Goal: Information Seeking & Learning: Learn about a topic

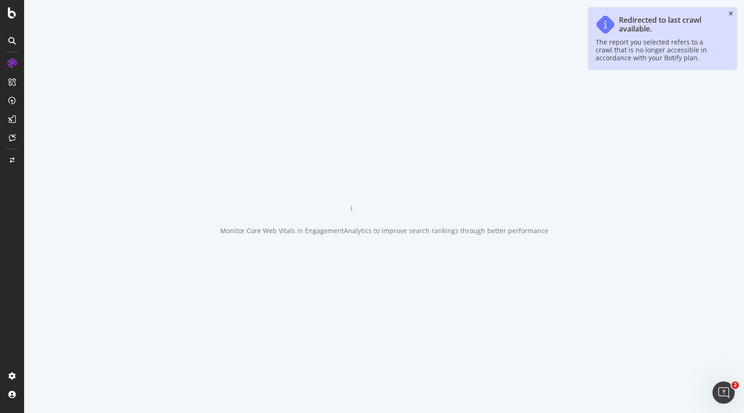
click at [730, 14] on icon "close toast" at bounding box center [731, 14] width 4 height 6
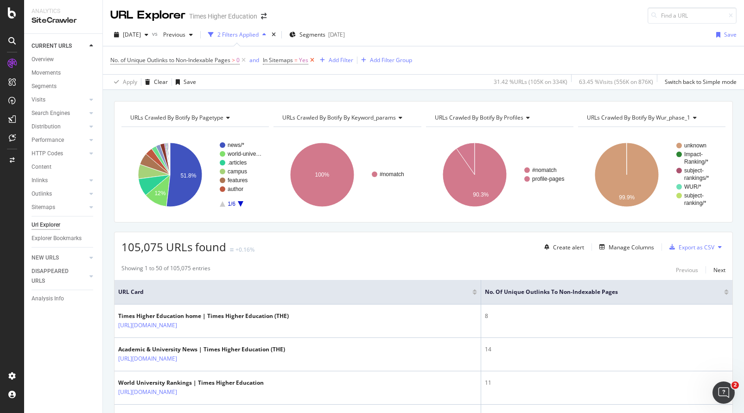
click at [312, 60] on icon at bounding box center [312, 60] width 8 height 9
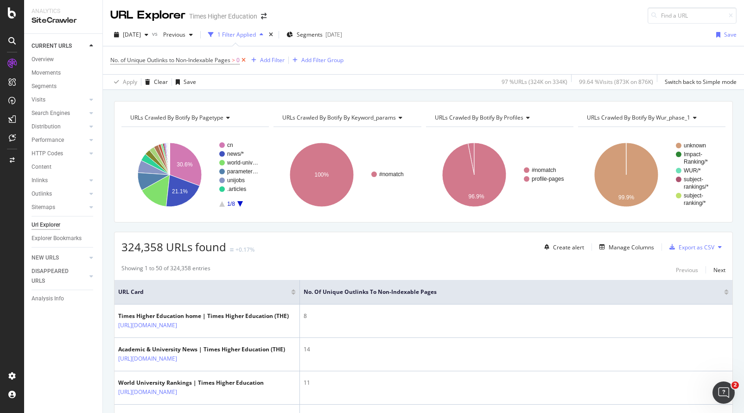
click at [245, 60] on icon at bounding box center [244, 60] width 8 height 9
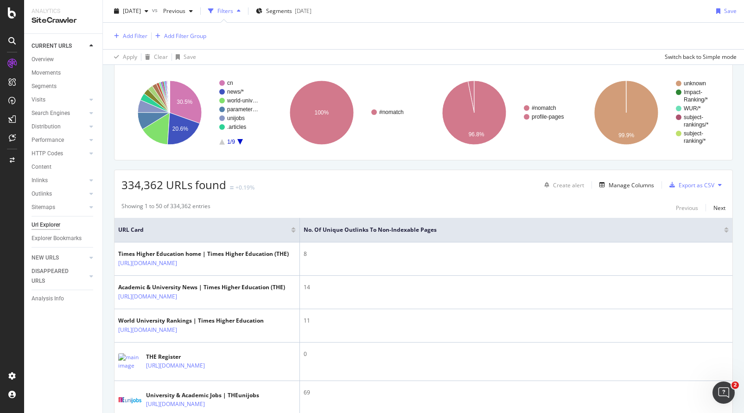
scroll to position [62, 0]
click at [609, 184] on div "Manage Columns" at bounding box center [631, 184] width 45 height 8
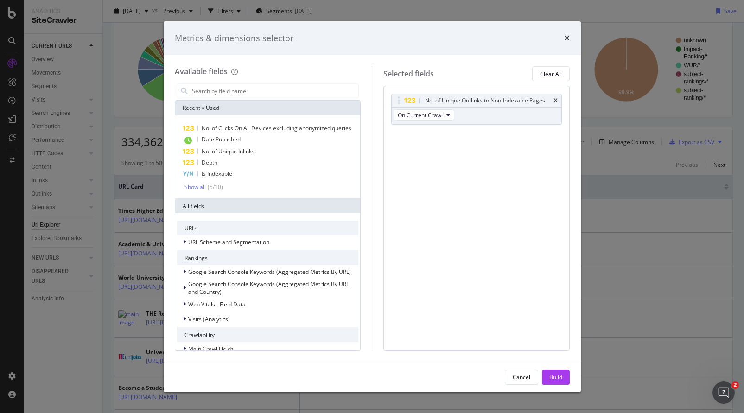
scroll to position [19, 0]
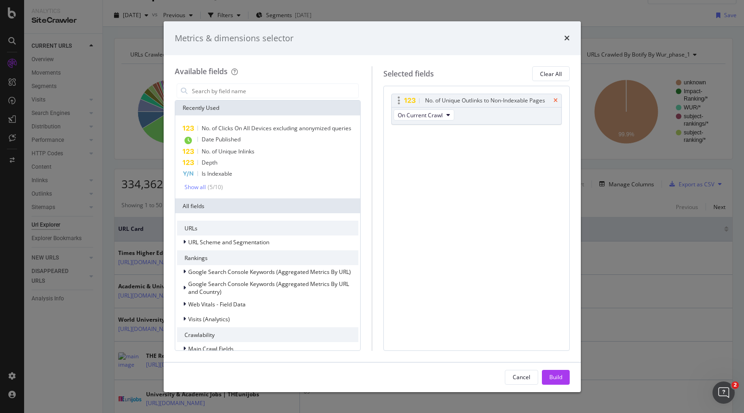
click at [555, 100] on icon "times" at bounding box center [556, 101] width 4 height 6
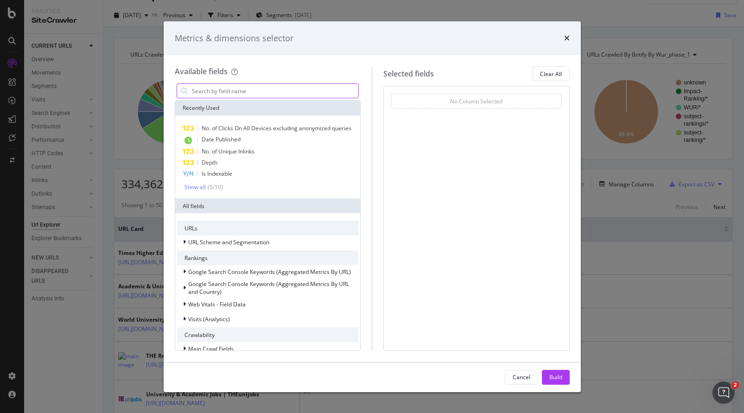
click at [212, 91] on input "modal" at bounding box center [275, 91] width 168 height 14
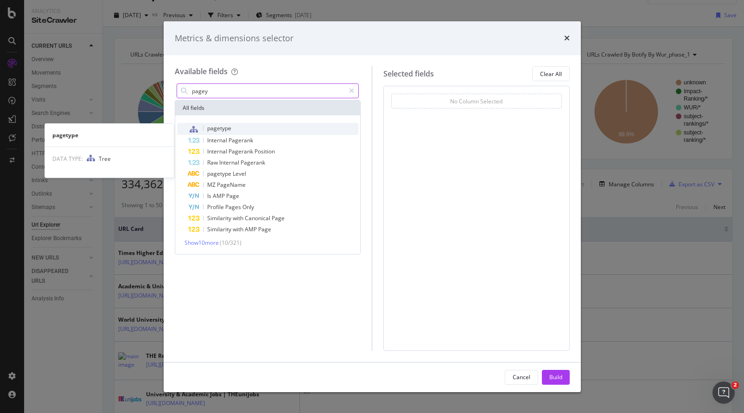
type input "pagey"
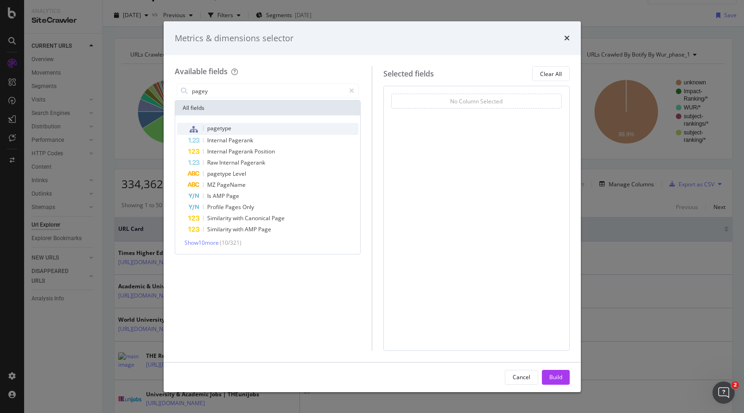
click at [223, 126] on span "pagetype" at bounding box center [219, 128] width 24 height 8
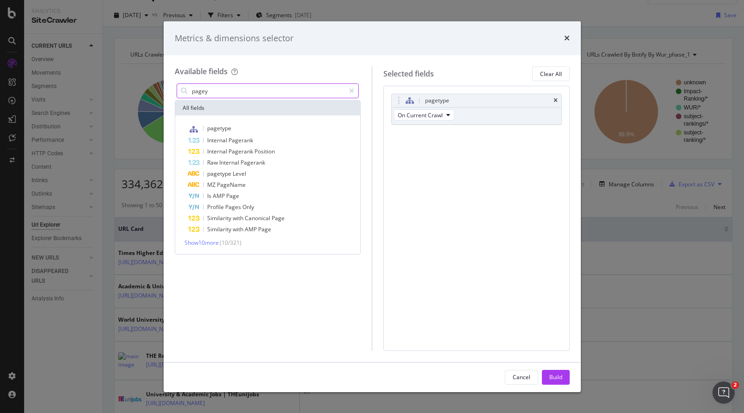
click at [213, 92] on input "pagey" at bounding box center [268, 91] width 154 height 14
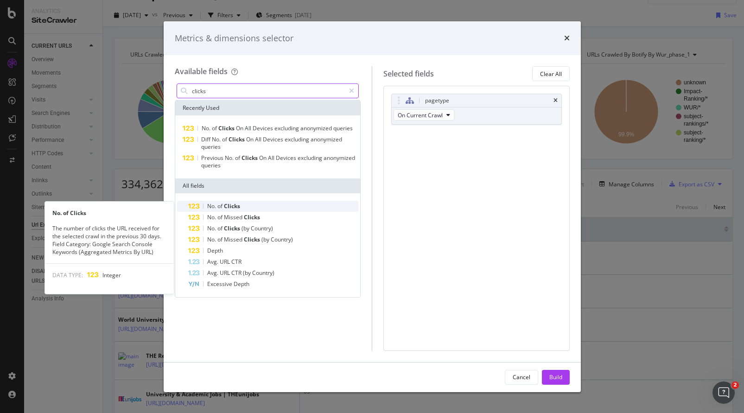
type input "clicks"
click at [218, 207] on span "of" at bounding box center [220, 206] width 6 height 8
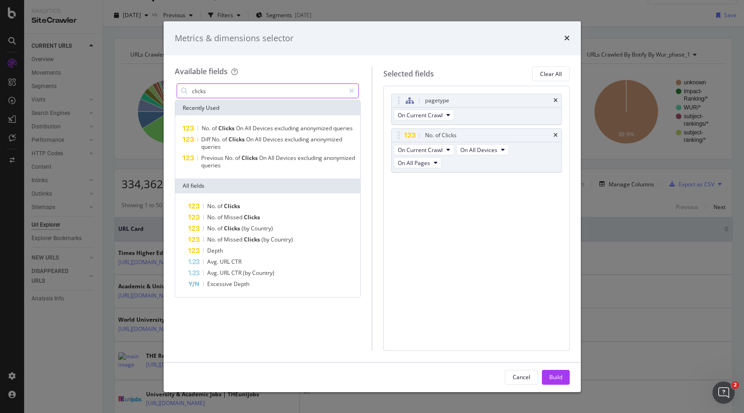
click at [213, 92] on input "clicks" at bounding box center [268, 91] width 154 height 14
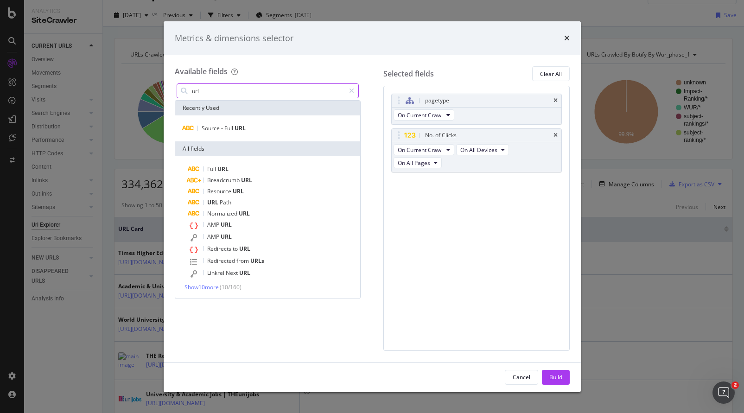
click at [210, 90] on input "url" at bounding box center [268, 91] width 154 height 14
type input "u"
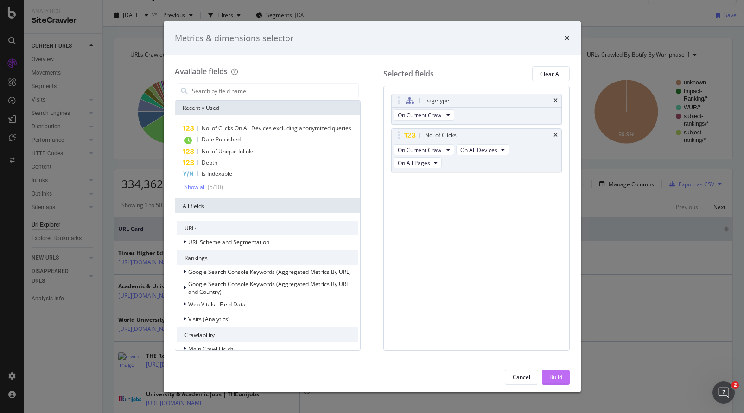
click at [556, 375] on div "Build" at bounding box center [555, 377] width 13 height 8
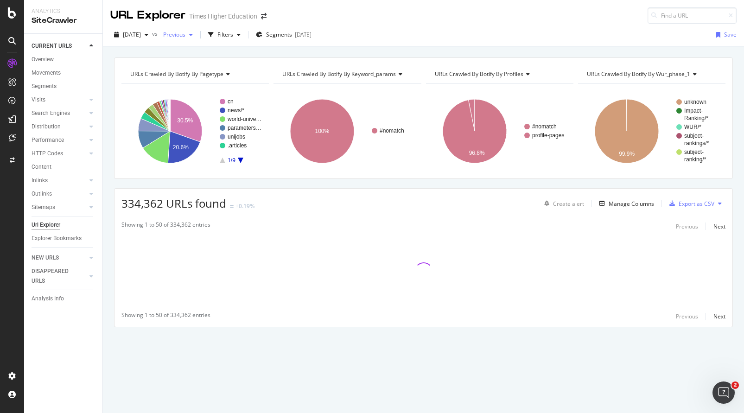
click at [185, 34] on span "Previous" at bounding box center [172, 35] width 26 height 8
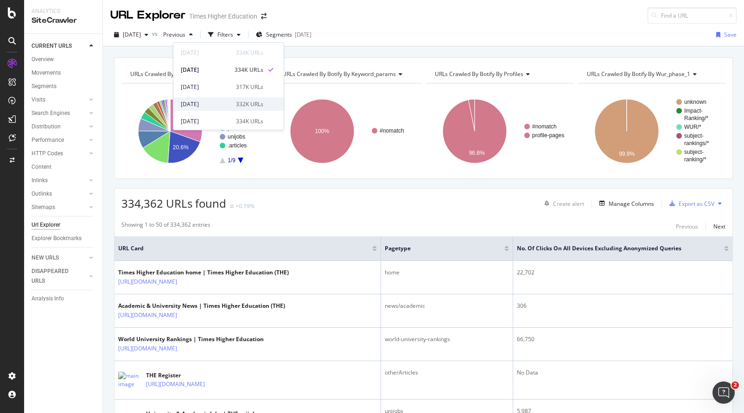
scroll to position [13, 0]
